Goal: Book appointment/travel/reservation

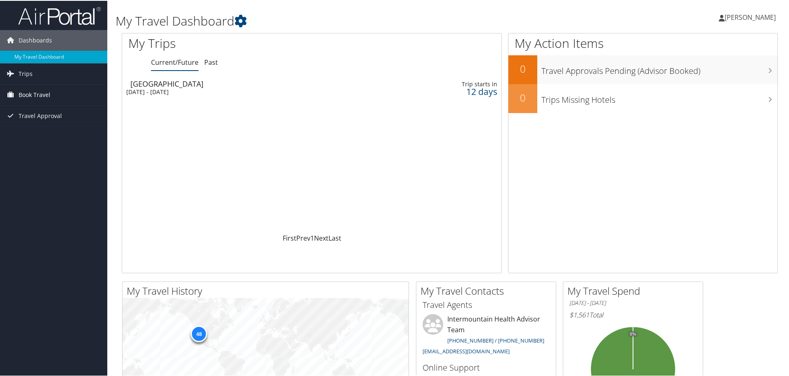
click at [35, 97] on span "Book Travel" at bounding box center [35, 94] width 32 height 21
click at [50, 134] on link "Book/Manage Online Trips" at bounding box center [53, 135] width 107 height 12
